Goal: Check status: Check status

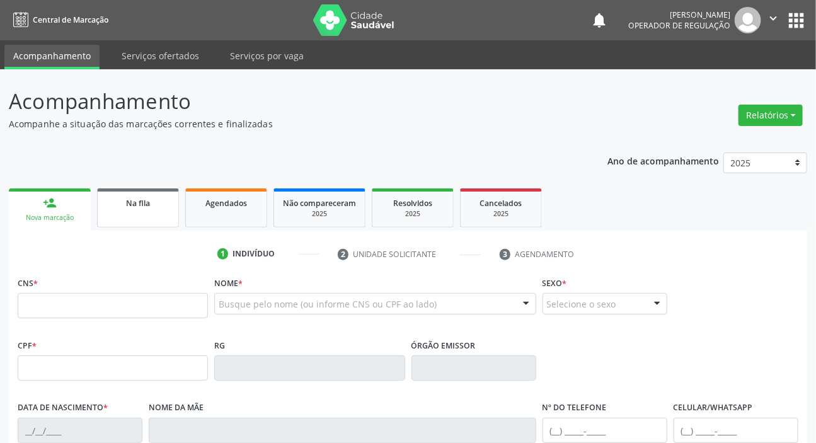
click at [137, 205] on span "Na fila" at bounding box center [138, 203] width 24 height 11
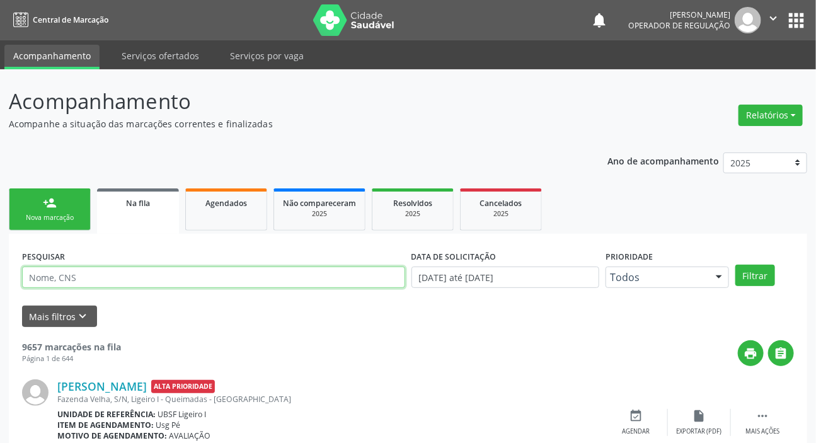
click at [178, 268] on input "text" at bounding box center [213, 277] width 383 height 21
type input "703405271605715"
click at [735, 265] on button "Filtrar" at bounding box center [755, 275] width 40 height 21
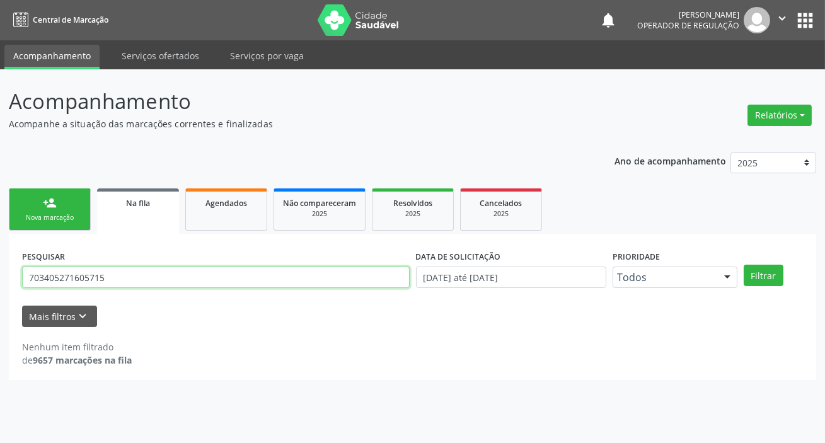
click at [119, 277] on input "703405271605715" at bounding box center [216, 277] width 388 height 21
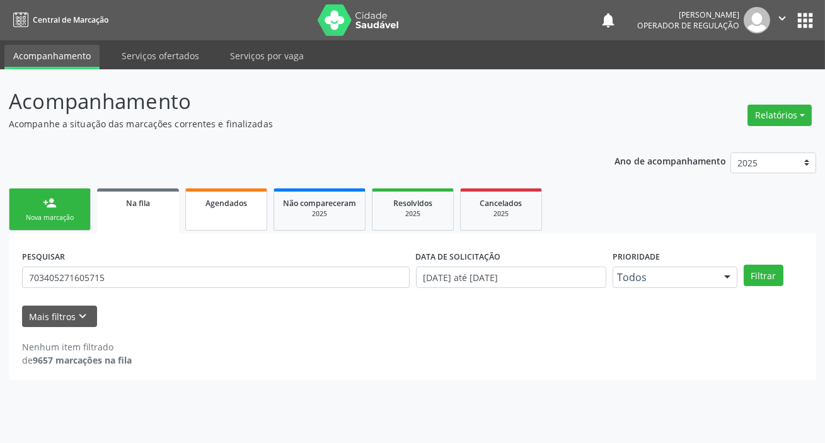
click at [219, 199] on span "Agendados" at bounding box center [226, 203] width 42 height 11
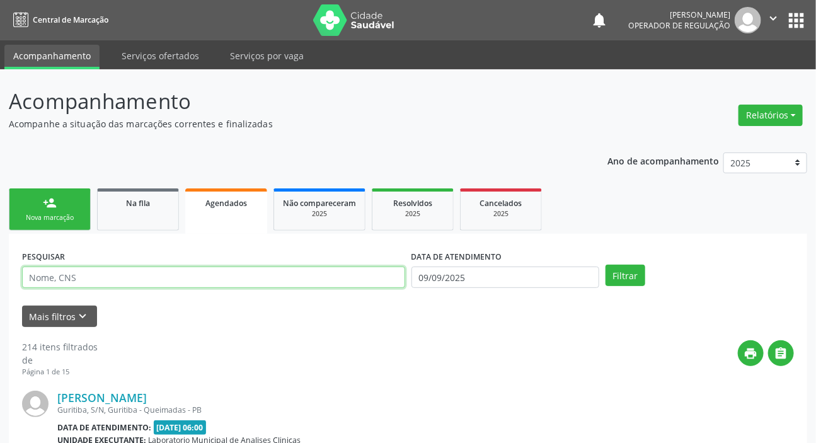
click at [161, 271] on input "text" at bounding box center [213, 277] width 383 height 21
paste input "703405271605715"
type input "703405271605715"
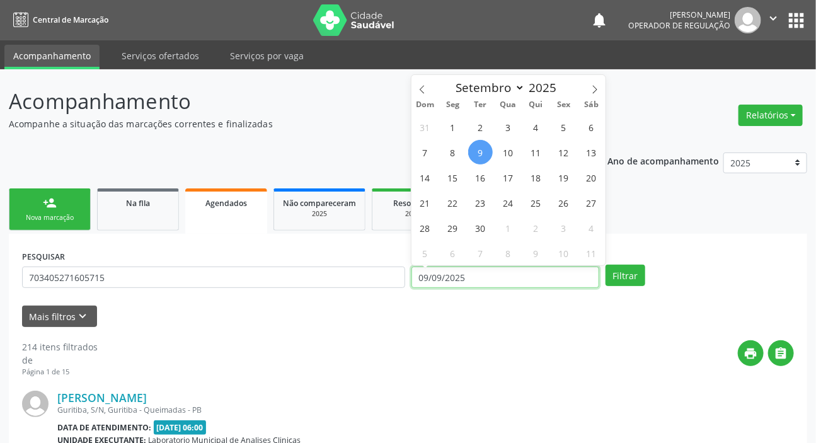
click at [460, 273] on input "09/09/2025" at bounding box center [506, 277] width 188 height 21
click at [606, 265] on button "Filtrar" at bounding box center [626, 275] width 40 height 21
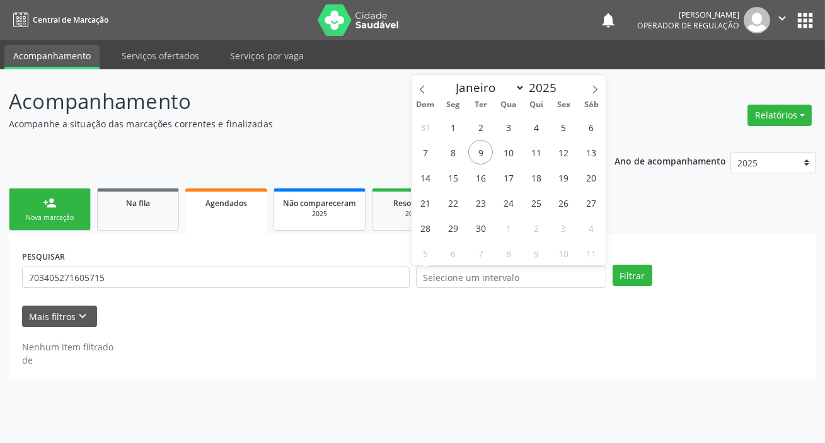
click at [324, 198] on span "Não compareceram" at bounding box center [319, 203] width 73 height 11
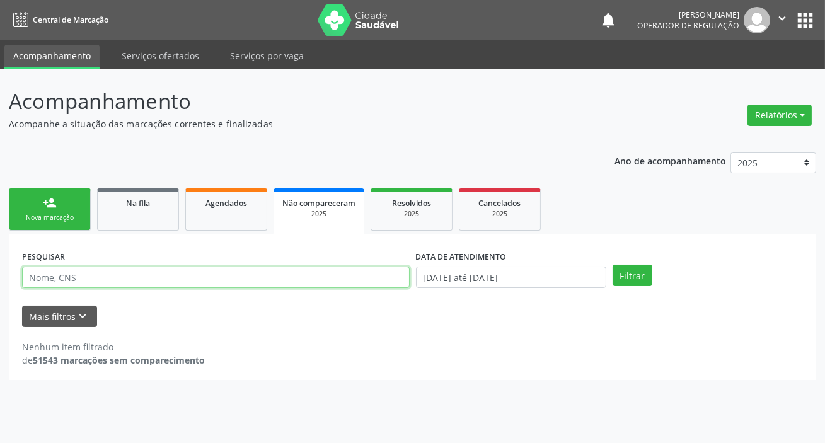
click at [168, 274] on input "text" at bounding box center [216, 277] width 388 height 21
paste input "703405271605715"
type input "703405271605715"
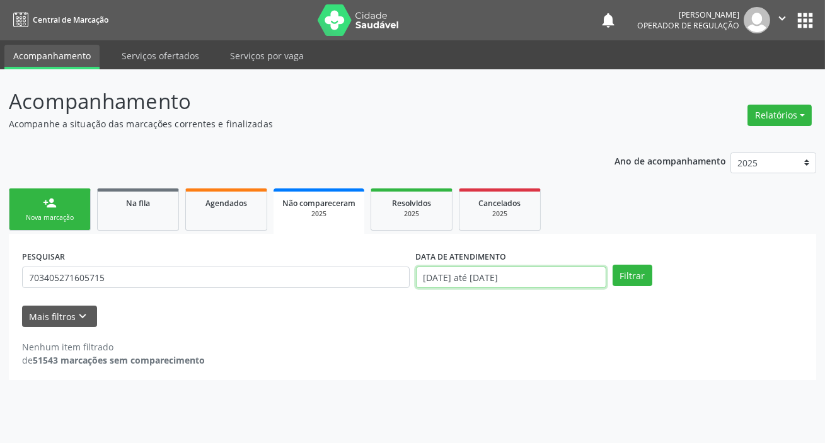
click at [510, 283] on input "[DATE] até [DATE]" at bounding box center [511, 277] width 190 height 21
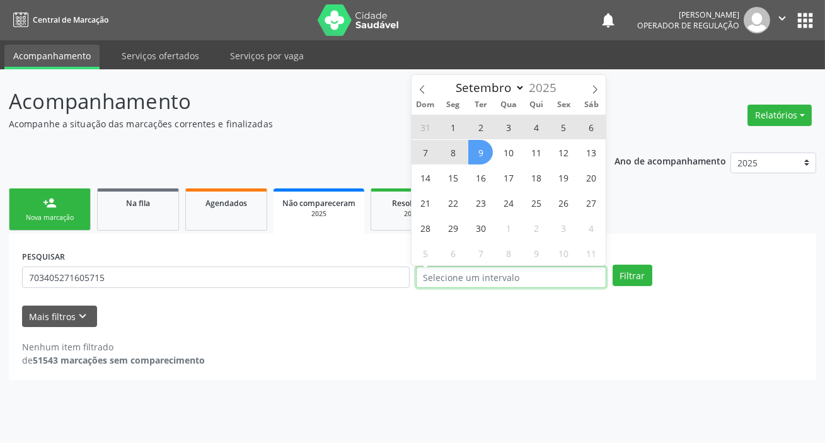
select select "0"
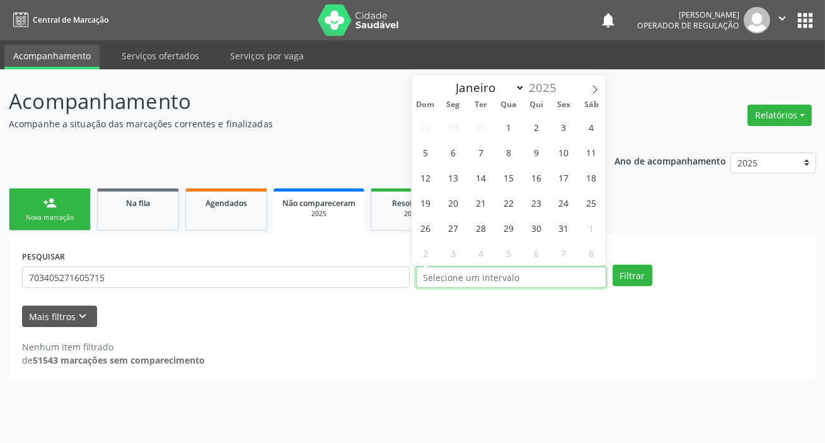
click at [613, 265] on button "Filtrar" at bounding box center [633, 275] width 40 height 21
click at [403, 202] on span "Resolvidos" at bounding box center [411, 203] width 39 height 11
select select "8"
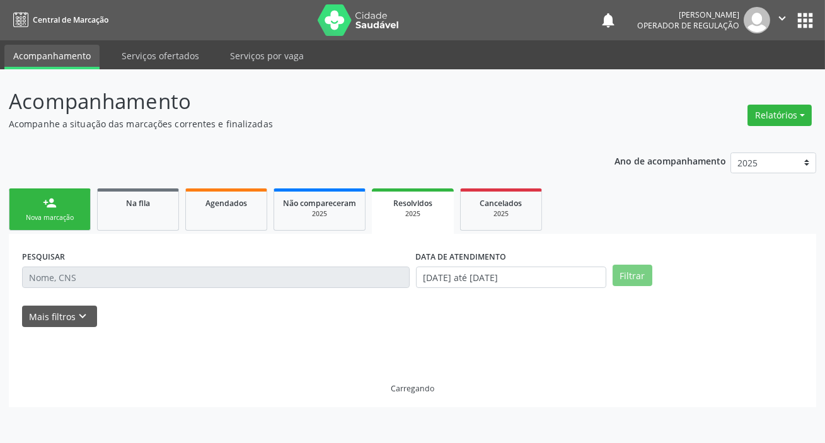
click at [403, 202] on span "Resolvidos" at bounding box center [412, 203] width 39 height 11
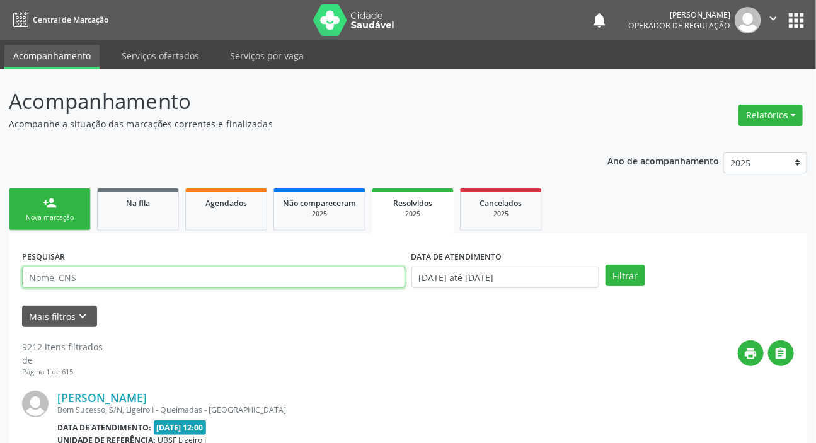
click at [273, 277] on input "text" at bounding box center [213, 277] width 383 height 21
paste input "703405271605715"
type input "703405271605715"
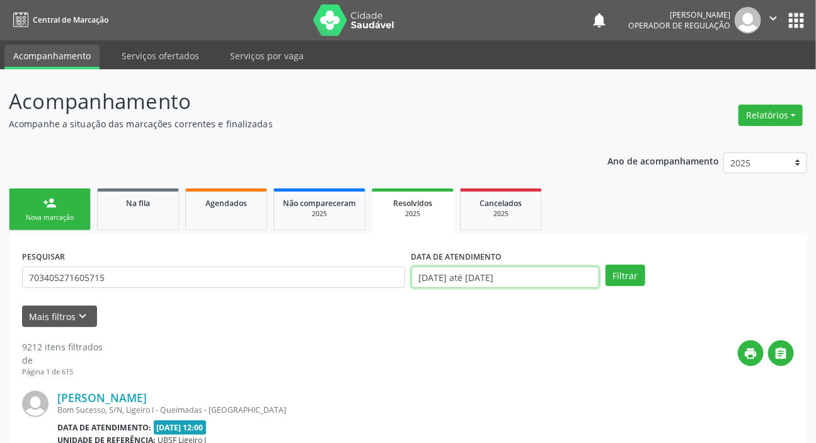
click at [514, 283] on input "[DATE] até [DATE]" at bounding box center [506, 277] width 188 height 21
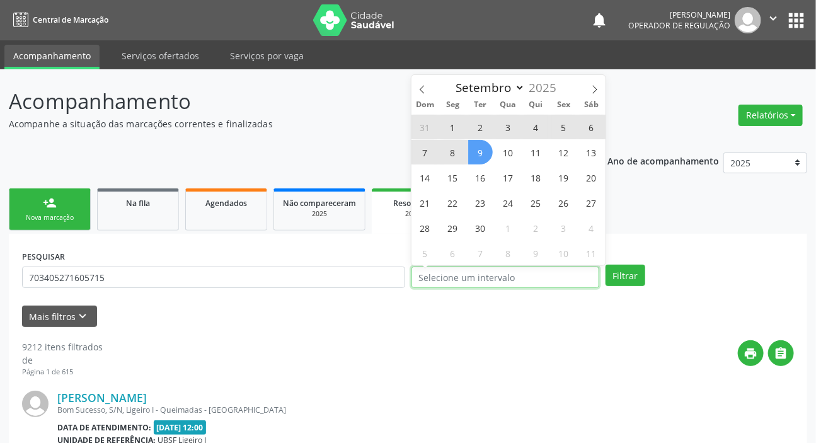
select select "0"
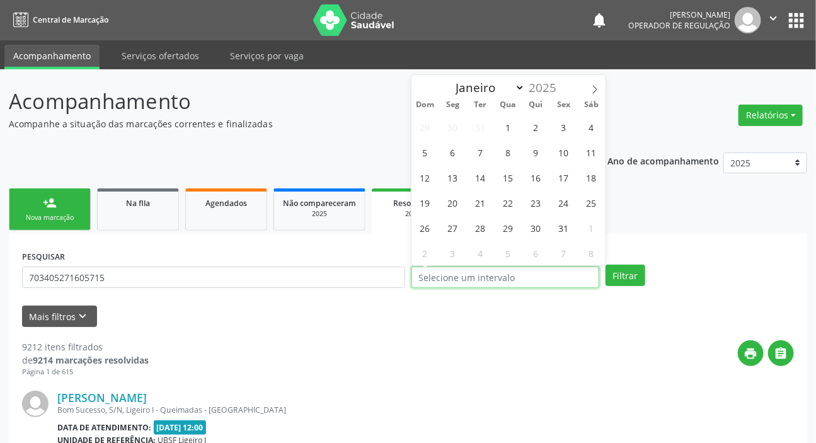
click at [606, 265] on button "Filtrar" at bounding box center [626, 275] width 40 height 21
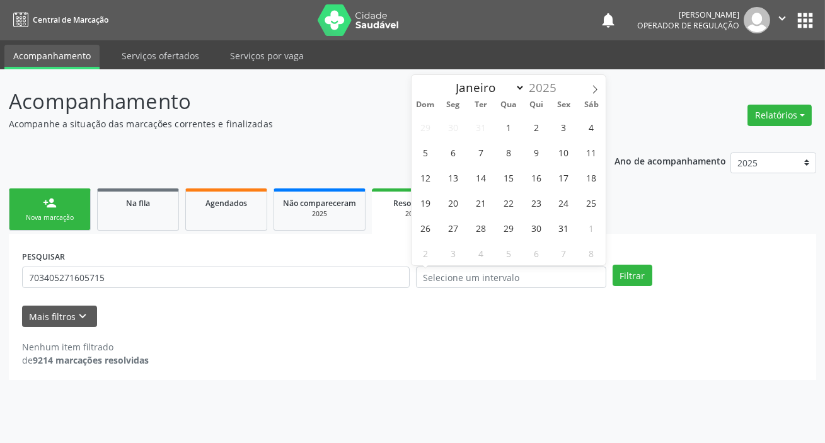
click at [330, 347] on div "Nenhum item filtrado de 9214 marcações resolvidas" at bounding box center [412, 353] width 781 height 26
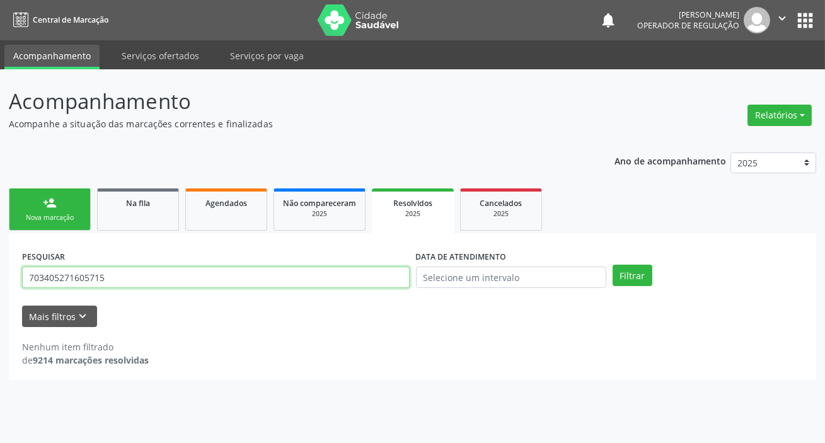
click at [107, 273] on input "703405271605715" at bounding box center [216, 277] width 388 height 21
type input "702402028772929"
click at [613, 265] on button "Filtrar" at bounding box center [633, 275] width 40 height 21
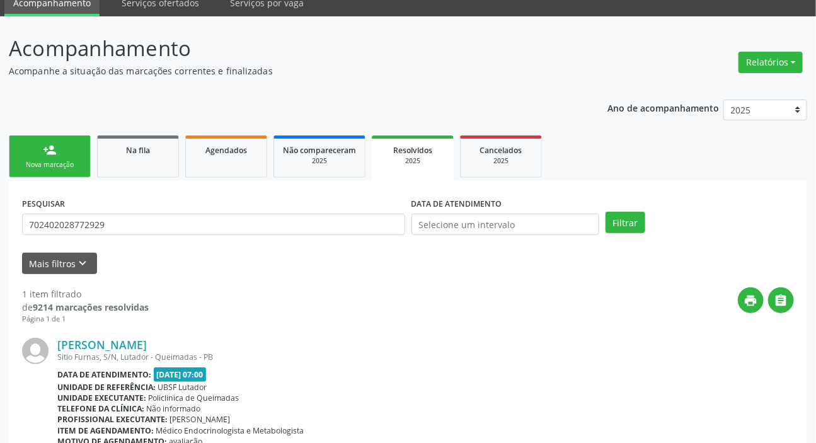
scroll to position [126, 0]
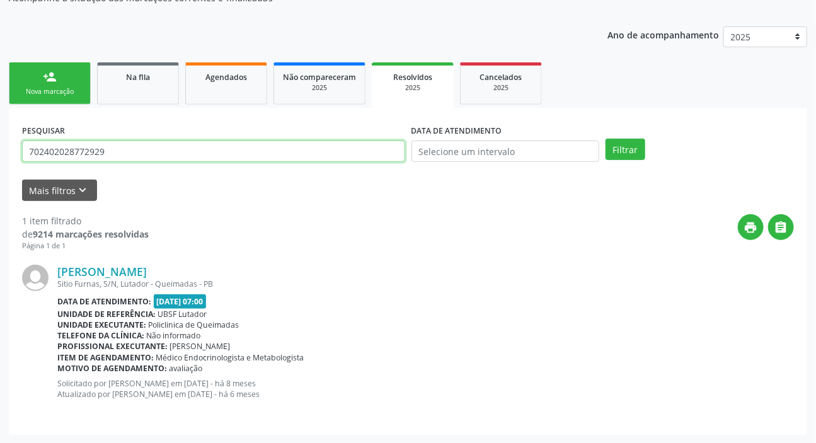
click at [179, 152] on input "702402028772929" at bounding box center [213, 151] width 383 height 21
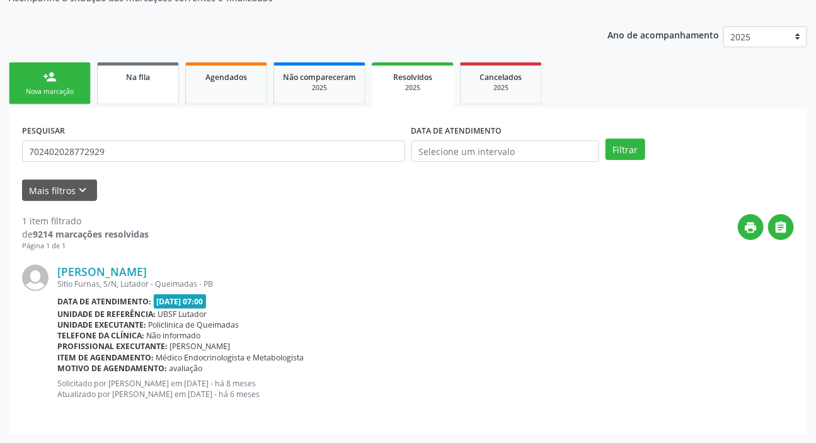
click at [136, 88] on link "Na fila" at bounding box center [138, 83] width 82 height 42
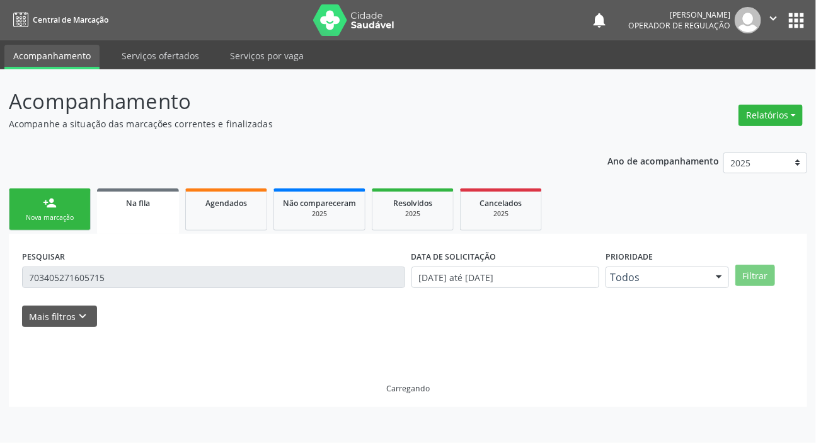
scroll to position [0, 0]
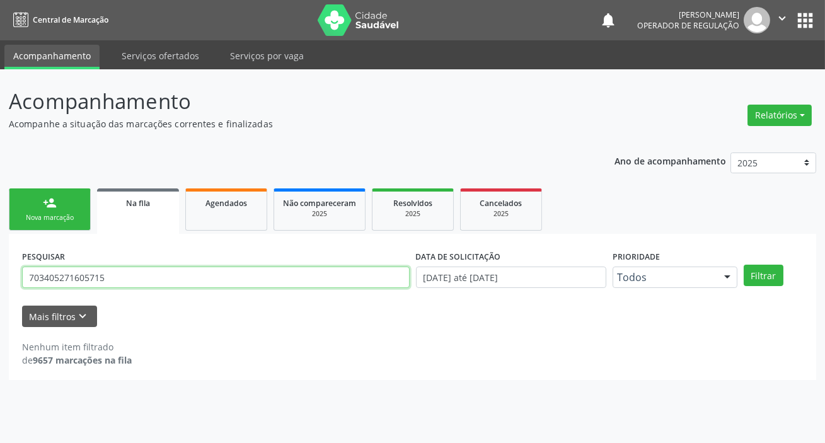
click at [189, 276] on input "703405271605715" at bounding box center [216, 277] width 388 height 21
paste input "2402028772929"
type input "702402028772929"
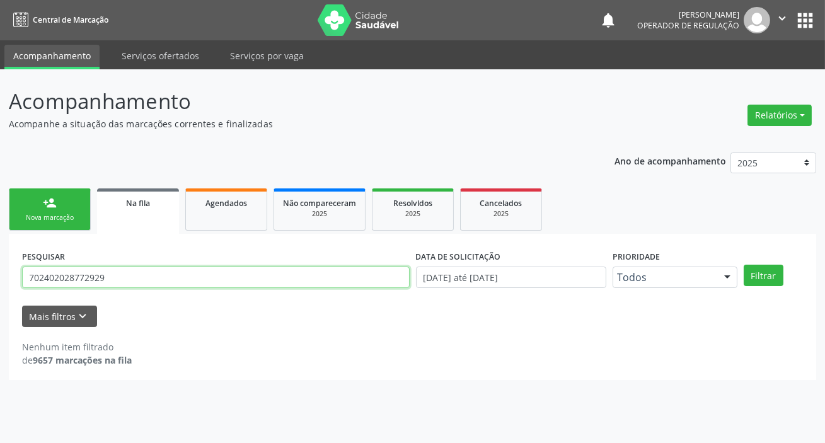
click at [744, 265] on button "Filtrar" at bounding box center [764, 275] width 40 height 21
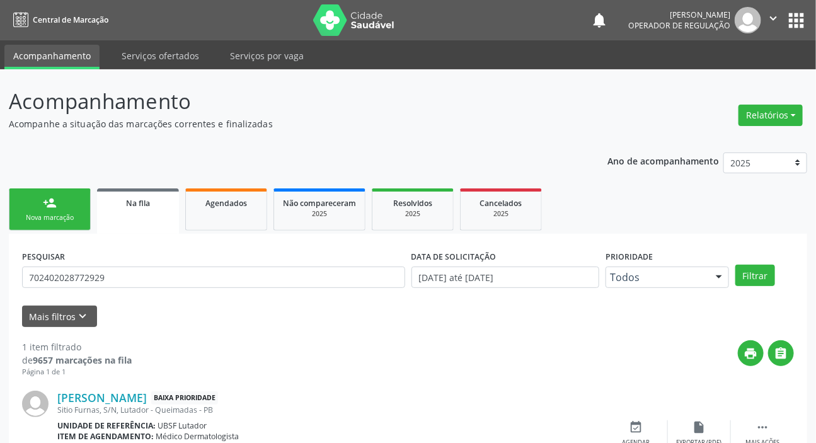
scroll to position [68, 0]
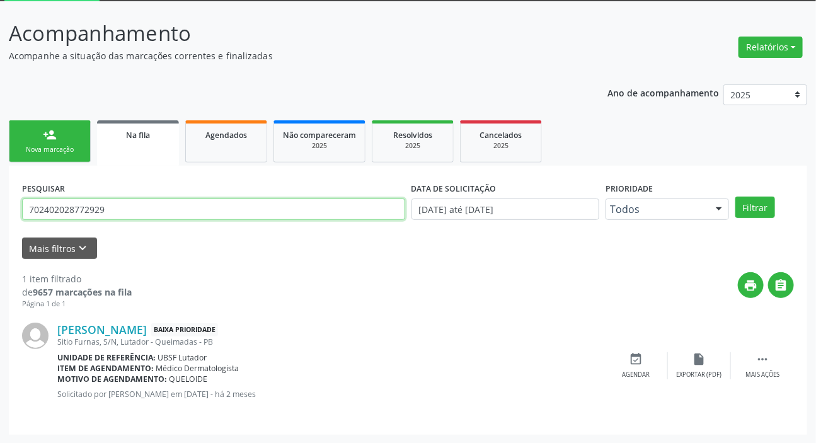
click at [221, 214] on input "702402028772929" at bounding box center [213, 209] width 383 height 21
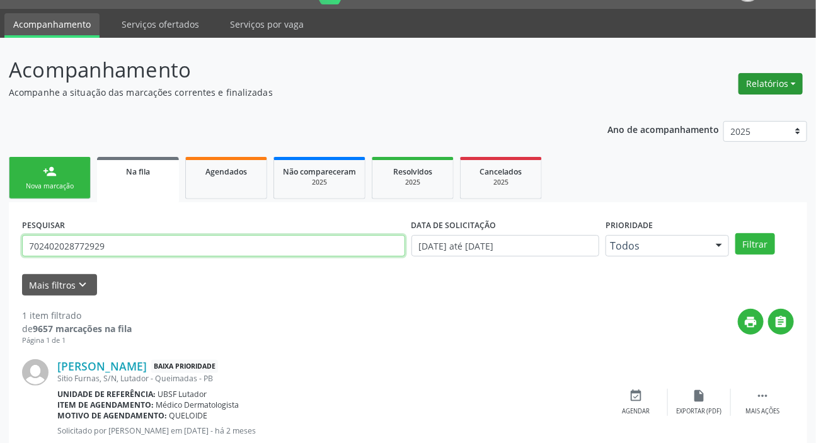
scroll to position [0, 0]
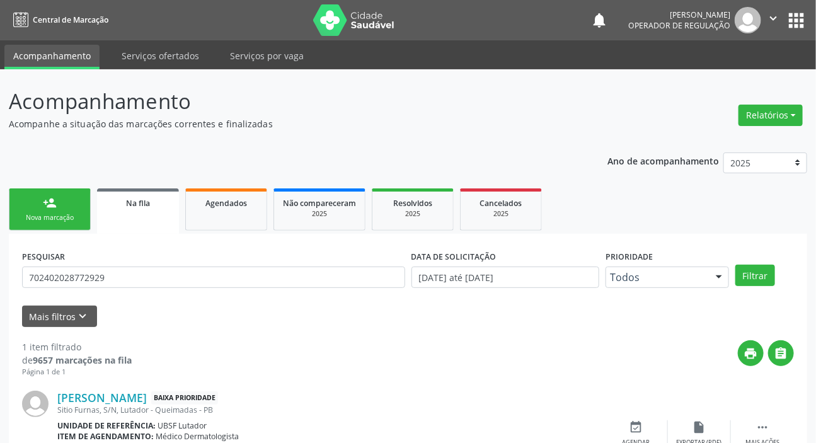
click at [798, 23] on button "apps" at bounding box center [796, 20] width 22 height 22
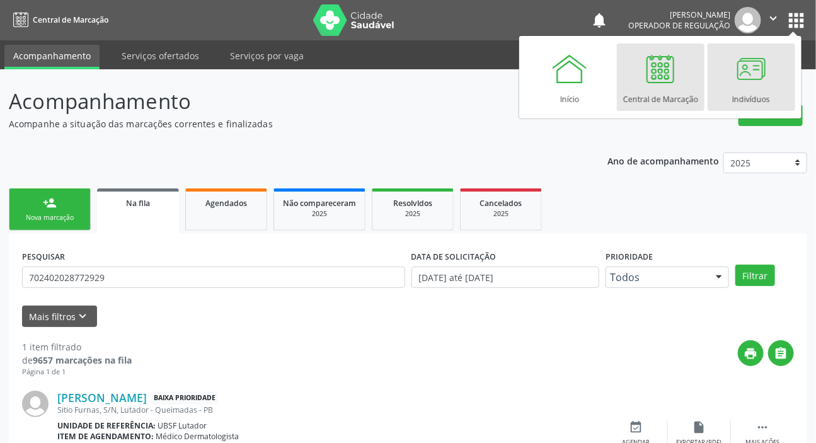
click at [742, 84] on div at bounding box center [751, 69] width 38 height 38
